Goal: Find specific page/section: Find specific page/section

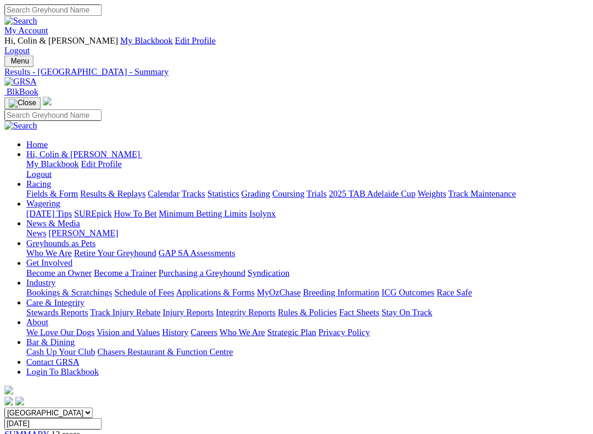
scroll to position [2, 0]
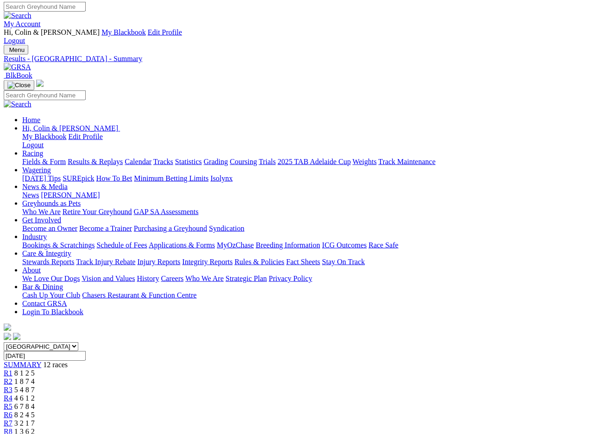
click at [86, 351] on input "Thursday, 16 May 2024" at bounding box center [45, 356] width 82 height 10
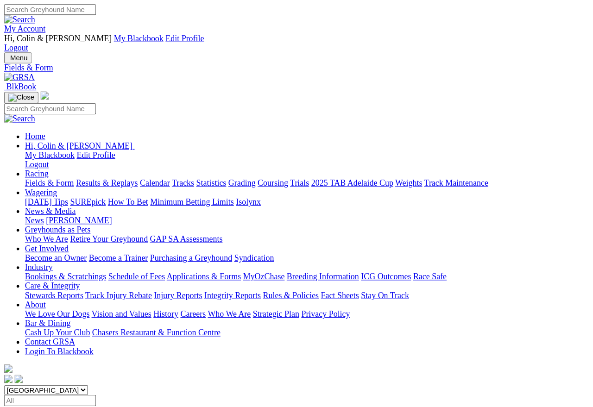
scroll to position [4, 0]
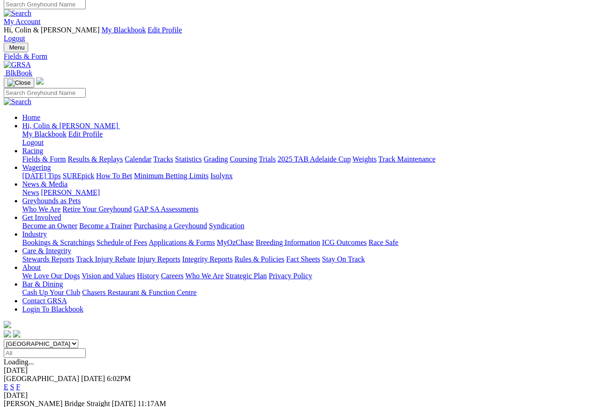
click at [20, 363] on link "F" at bounding box center [18, 412] width 4 height 8
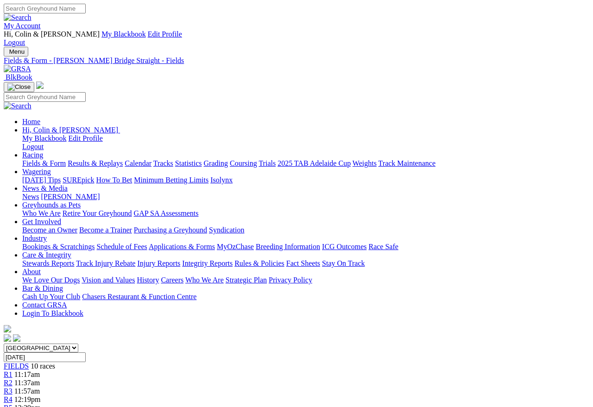
click at [86, 353] on input "[DATE]" at bounding box center [45, 358] width 82 height 10
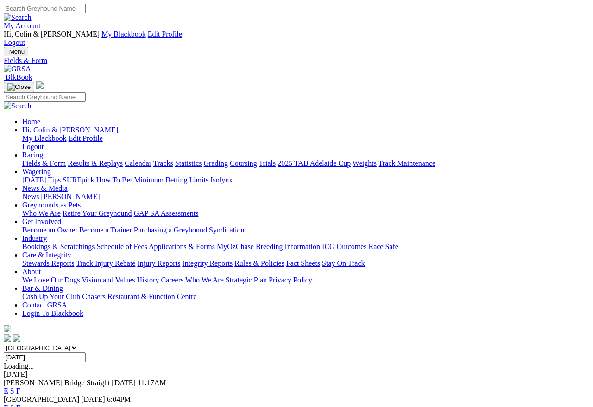
click at [86, 353] on input "[DATE]" at bounding box center [45, 358] width 82 height 10
click at [413, 344] on div "South Australia New South Wales Northern Territory Queensland Tasmania Victoria…" at bounding box center [297, 394] width 586 height 100
click at [20, 404] on link "F" at bounding box center [18, 408] width 4 height 8
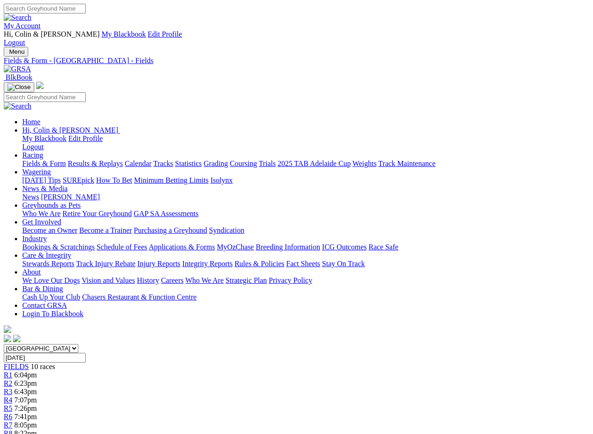
click at [86, 353] on input "[DATE]" at bounding box center [45, 358] width 82 height 10
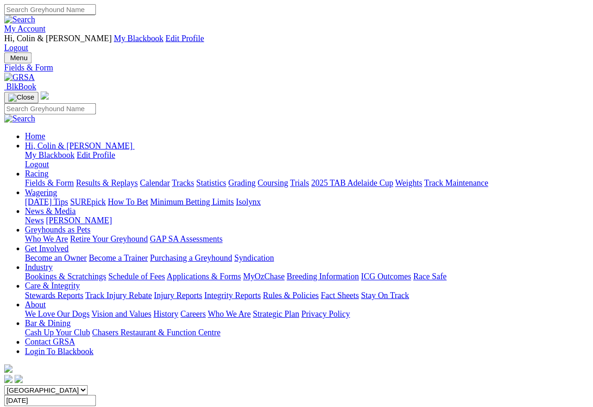
scroll to position [4, 0]
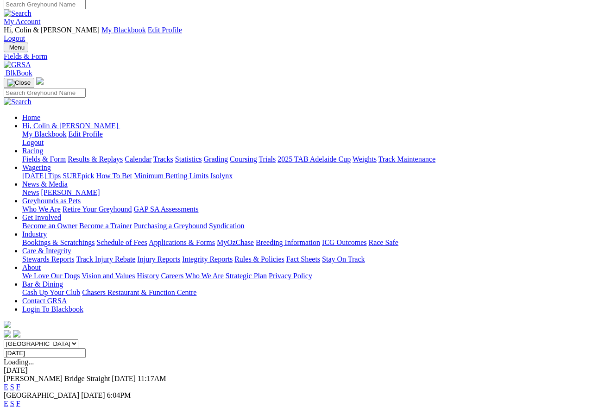
click at [86, 349] on input "[DATE]" at bounding box center [45, 354] width 82 height 10
click at [20, 363] on link "F" at bounding box center [18, 387] width 4 height 8
